Goal: Information Seeking & Learning: Find specific page/section

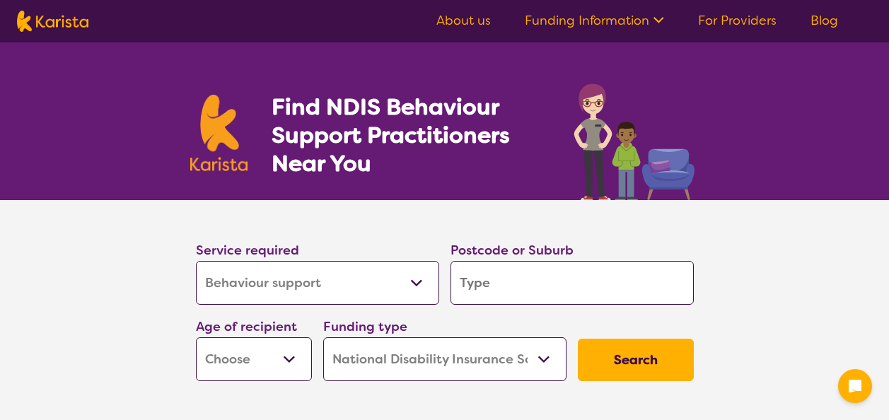
select select "Behaviour support"
select select "NDIS"
select select "Behaviour support"
select select "NDIS"
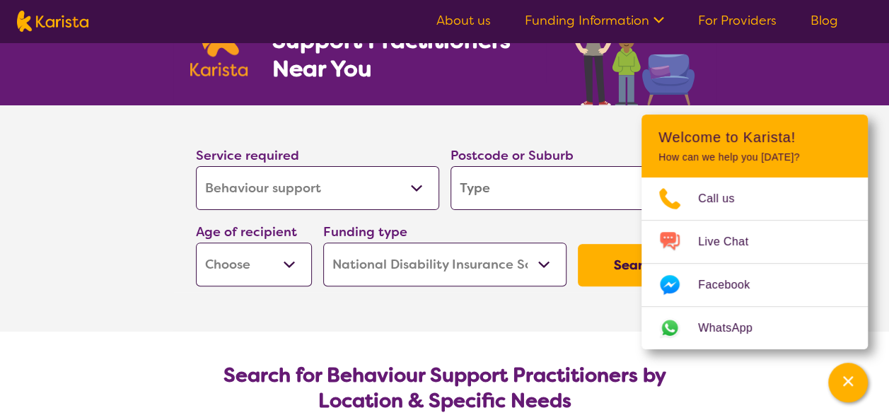
scroll to position [199, 0]
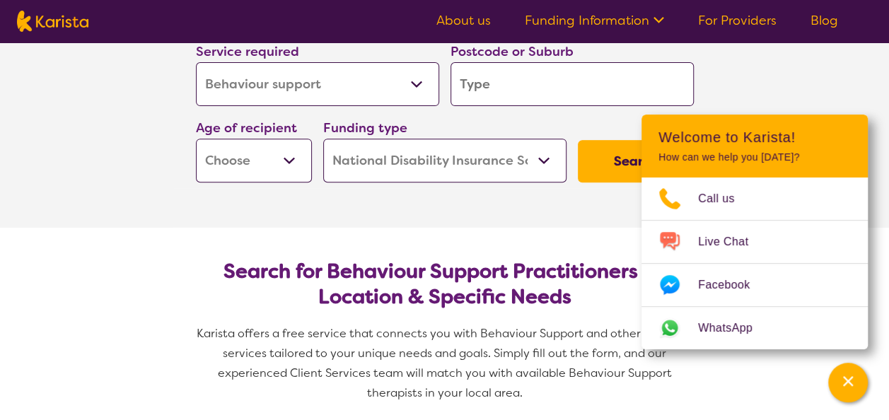
click at [514, 81] on input "search" at bounding box center [572, 84] width 243 height 44
type input "2"
type input "22"
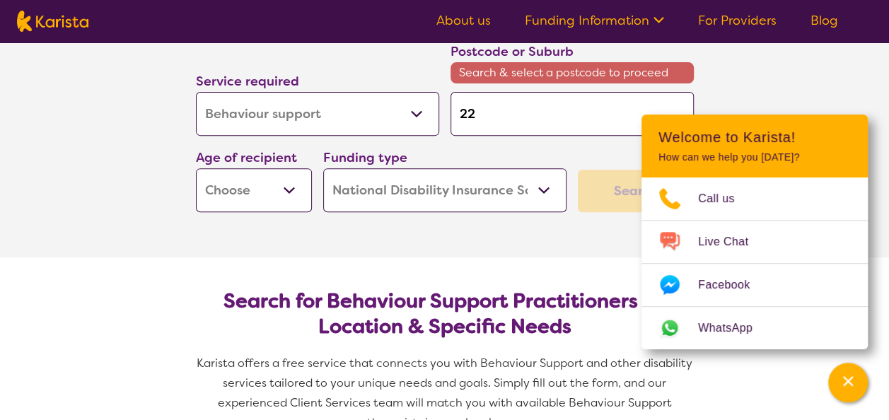
type input "225"
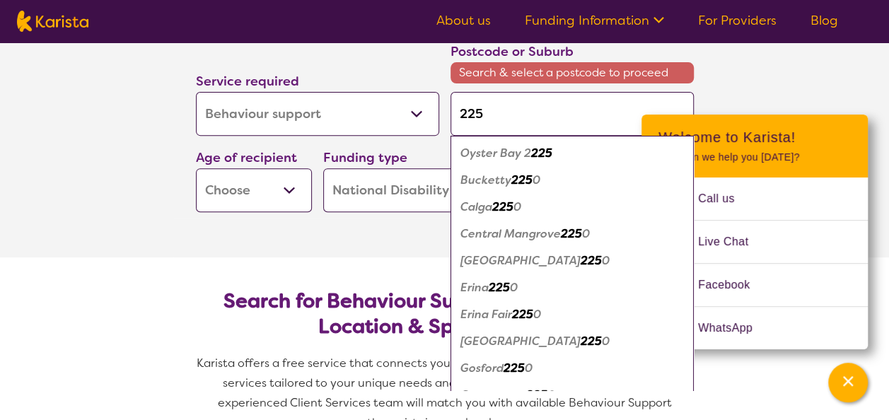
type input "2259"
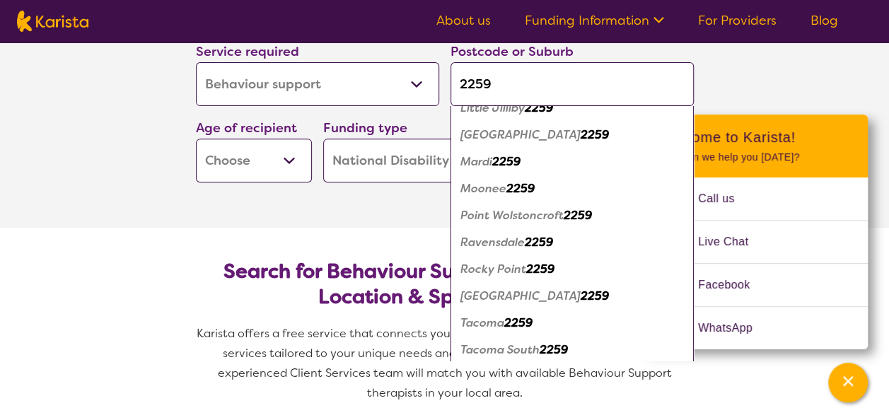
scroll to position [488, 0]
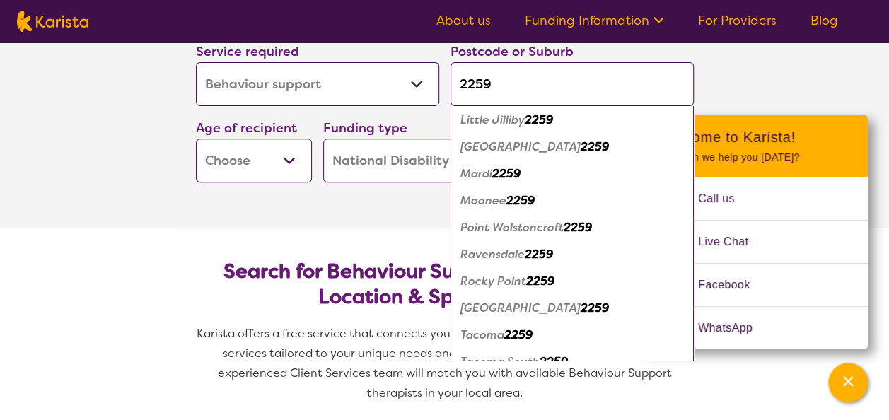
type input "2259"
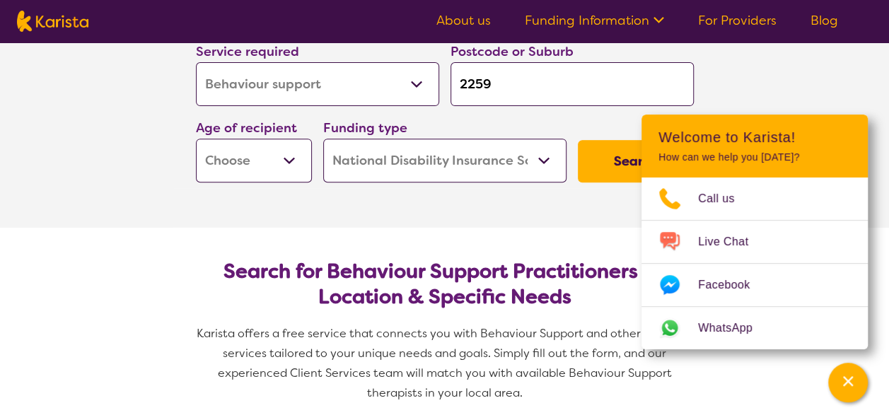
scroll to position [0, 0]
click at [614, 123] on div "Service required Allied Health Assistant Assessment ([MEDICAL_DATA] or [MEDICAL…" at bounding box center [444, 111] width 509 height 153
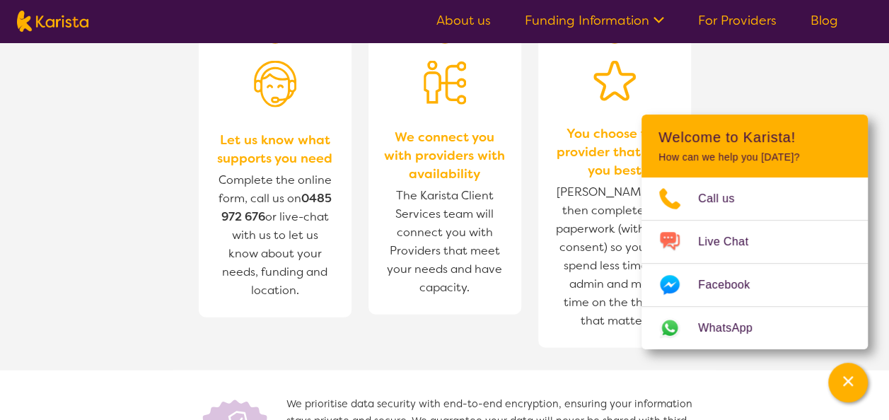
scroll to position [1624, 0]
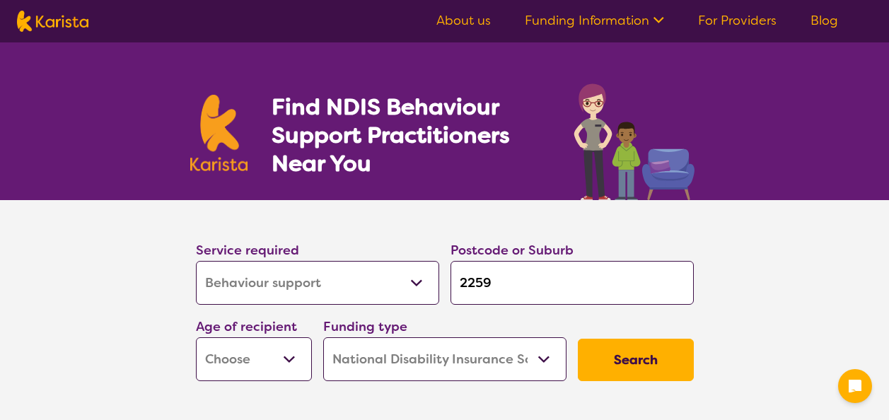
select select "Behaviour support"
select select "NDIS"
select select "Behaviour support"
select select "NDIS"
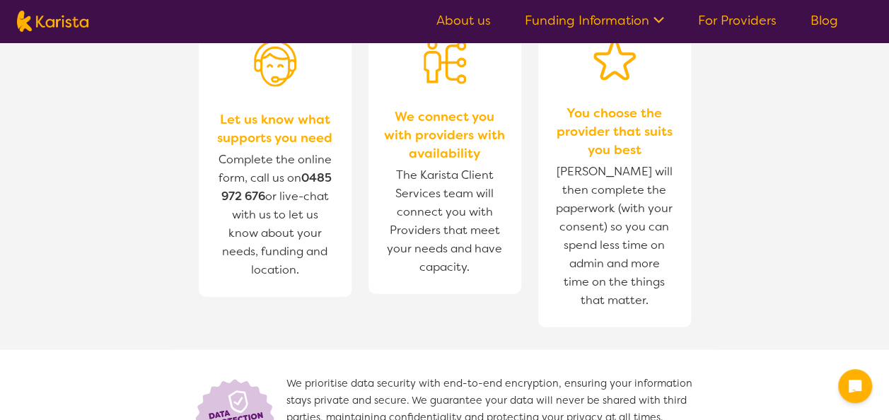
scroll to position [1624, 0]
